Goal: Find specific page/section

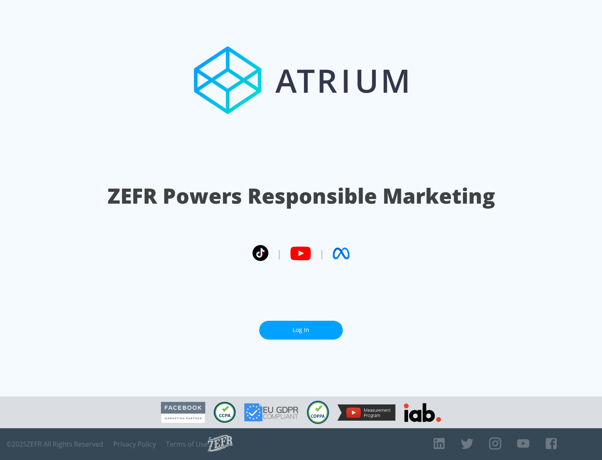
click at [301, 327] on link "Log In" at bounding box center [301, 330] width 84 height 19
